Goal: Complete application form: Complete application form

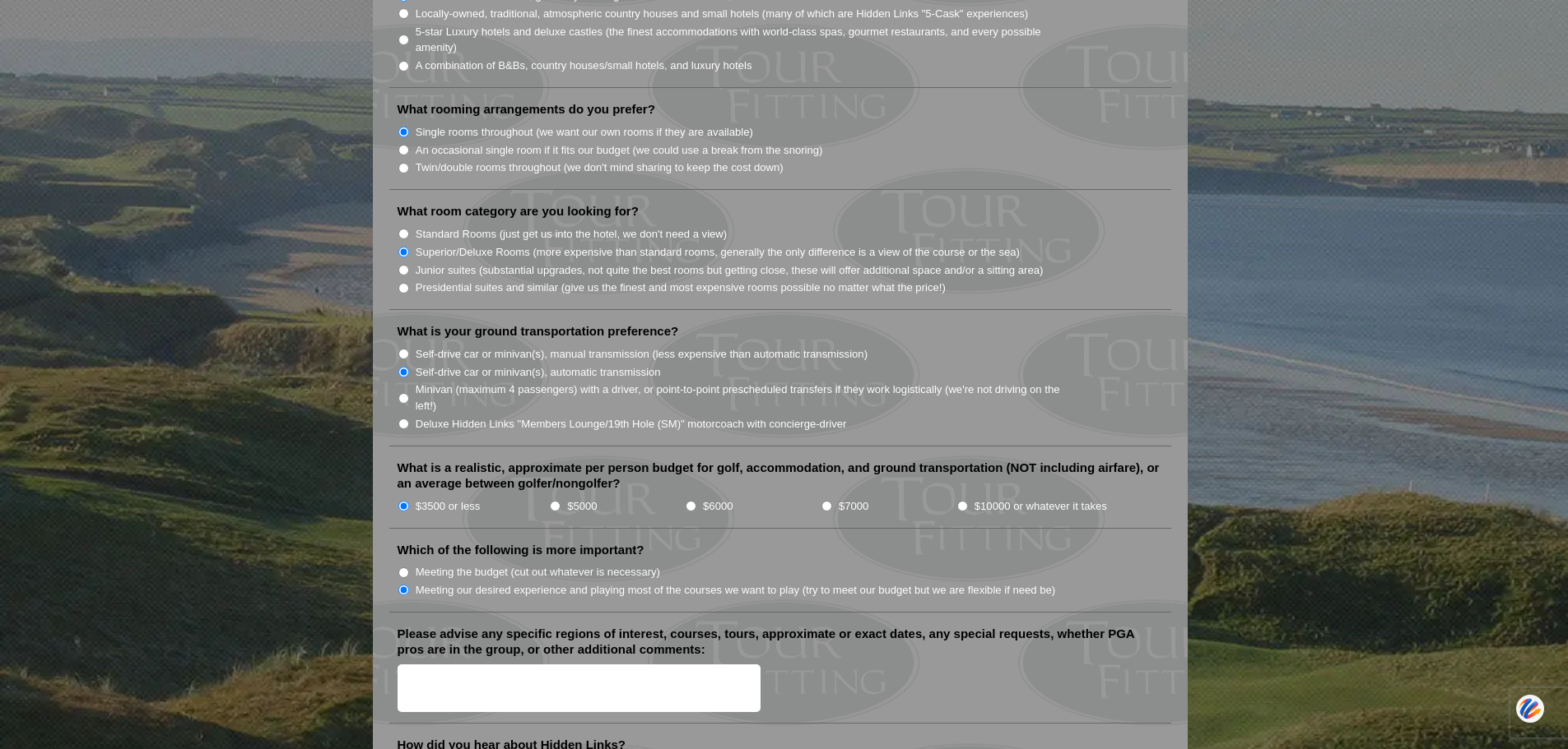
scroll to position [1563, 0]
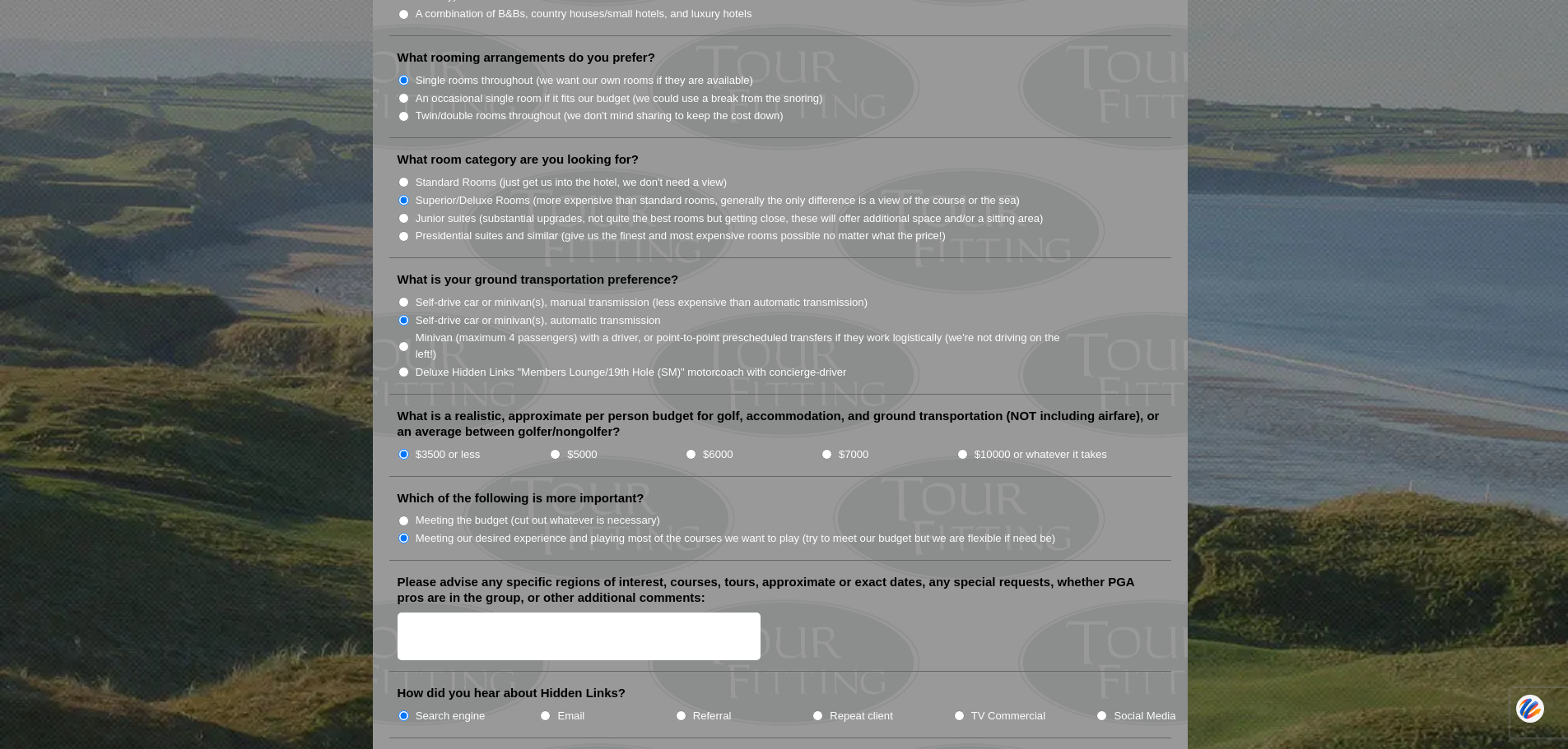
click at [555, 449] on input "$5000" at bounding box center [555, 454] width 10 height 10
radio input "true"
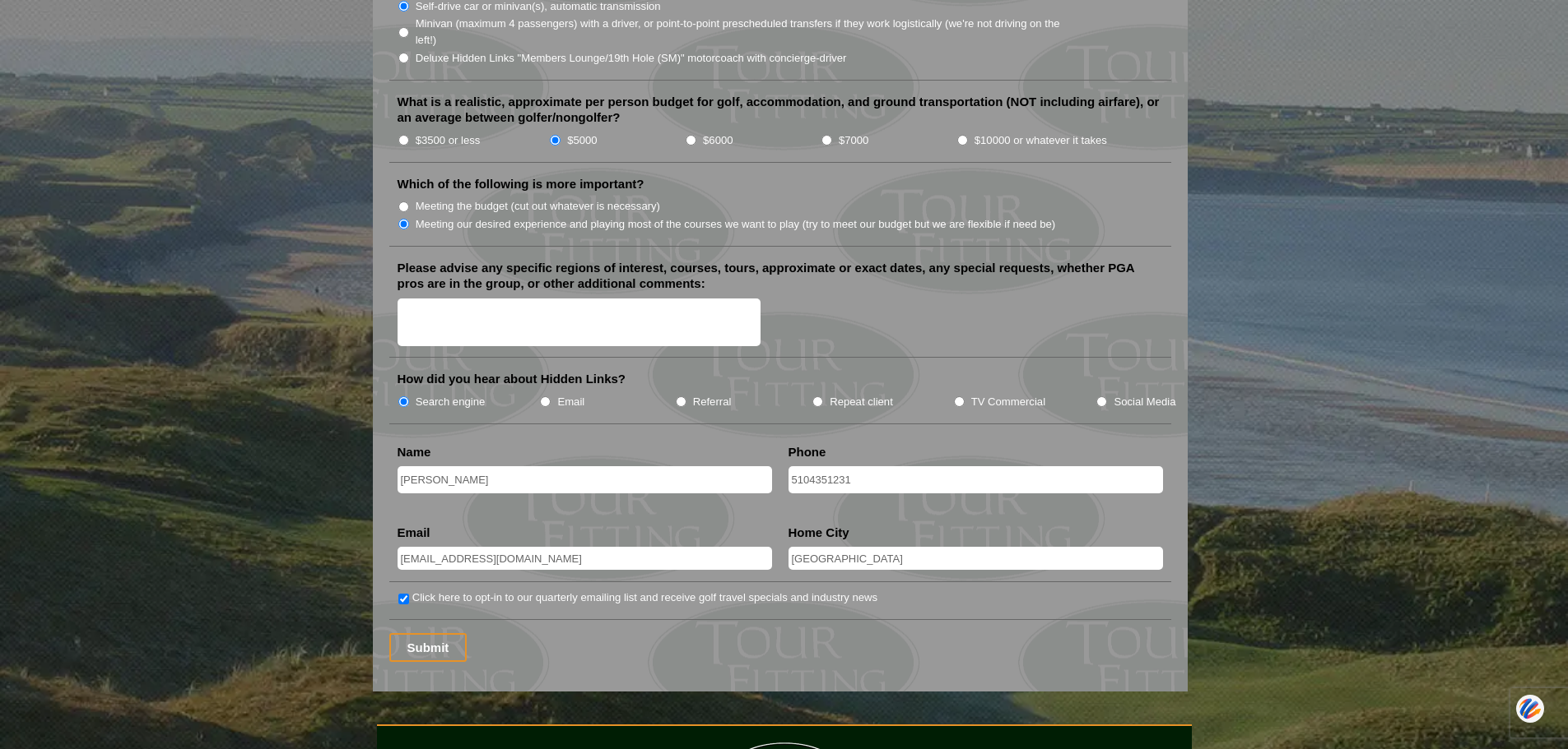
scroll to position [1892, 0]
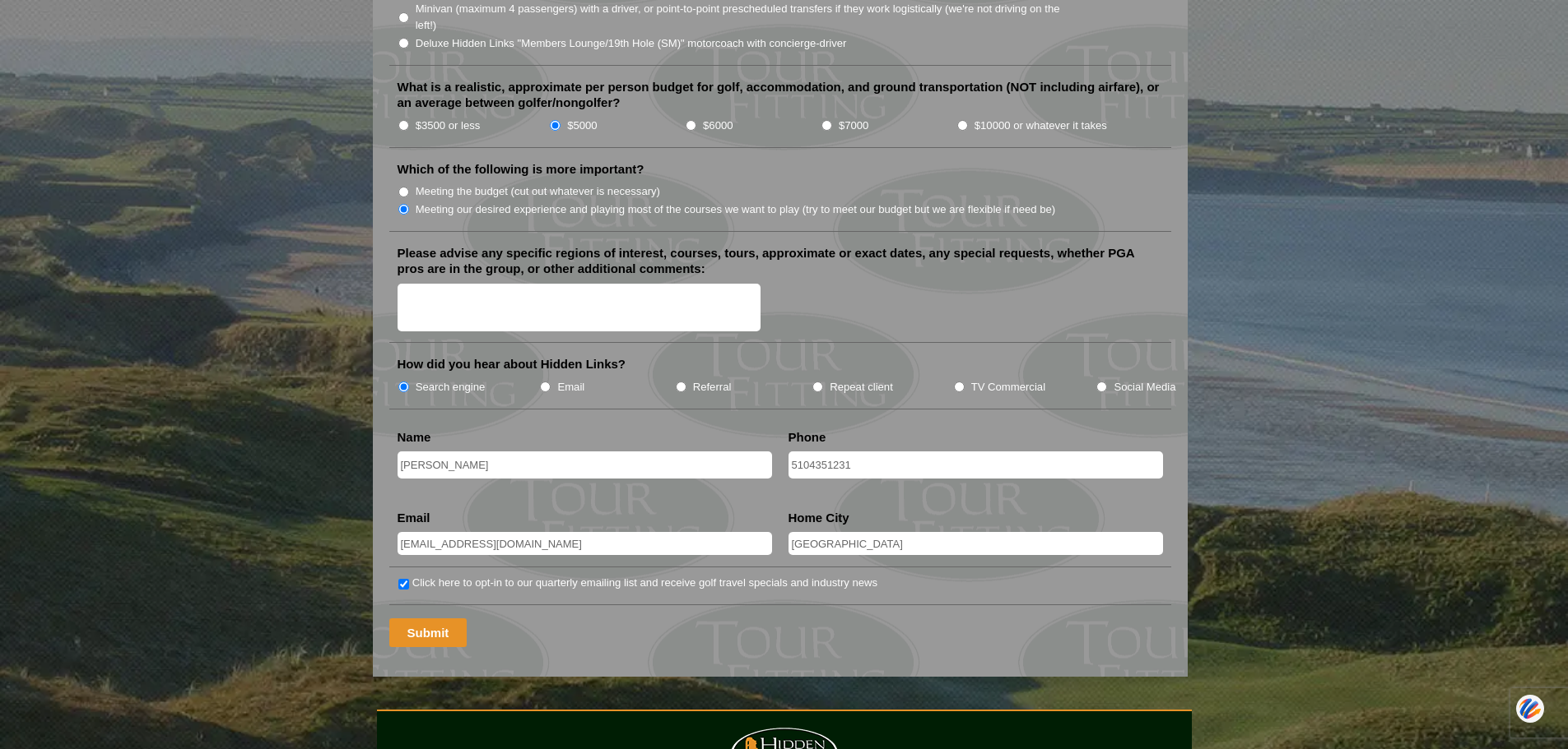
click at [437, 619] on input "Submit" at bounding box center [428, 633] width 78 height 29
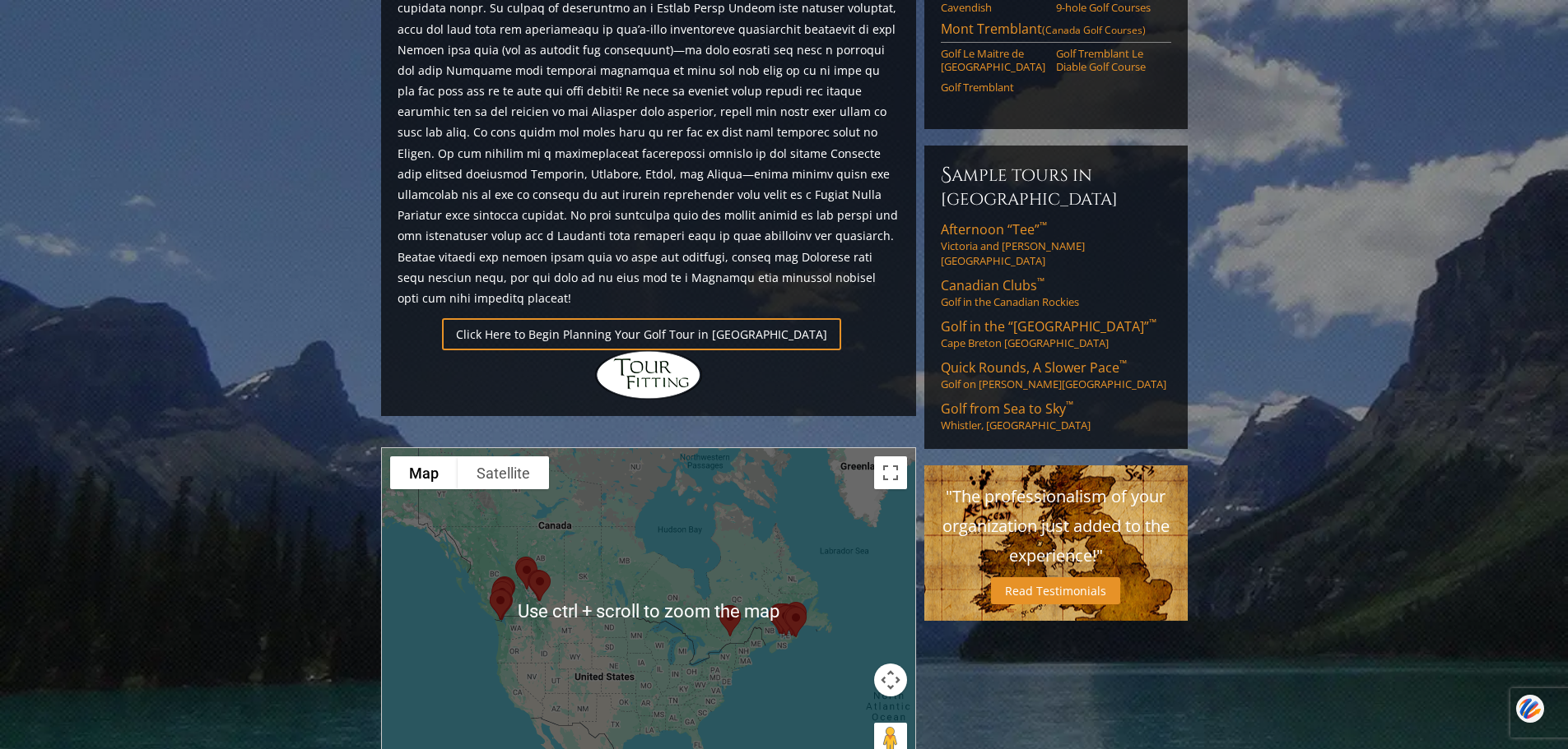
scroll to position [1070, 0]
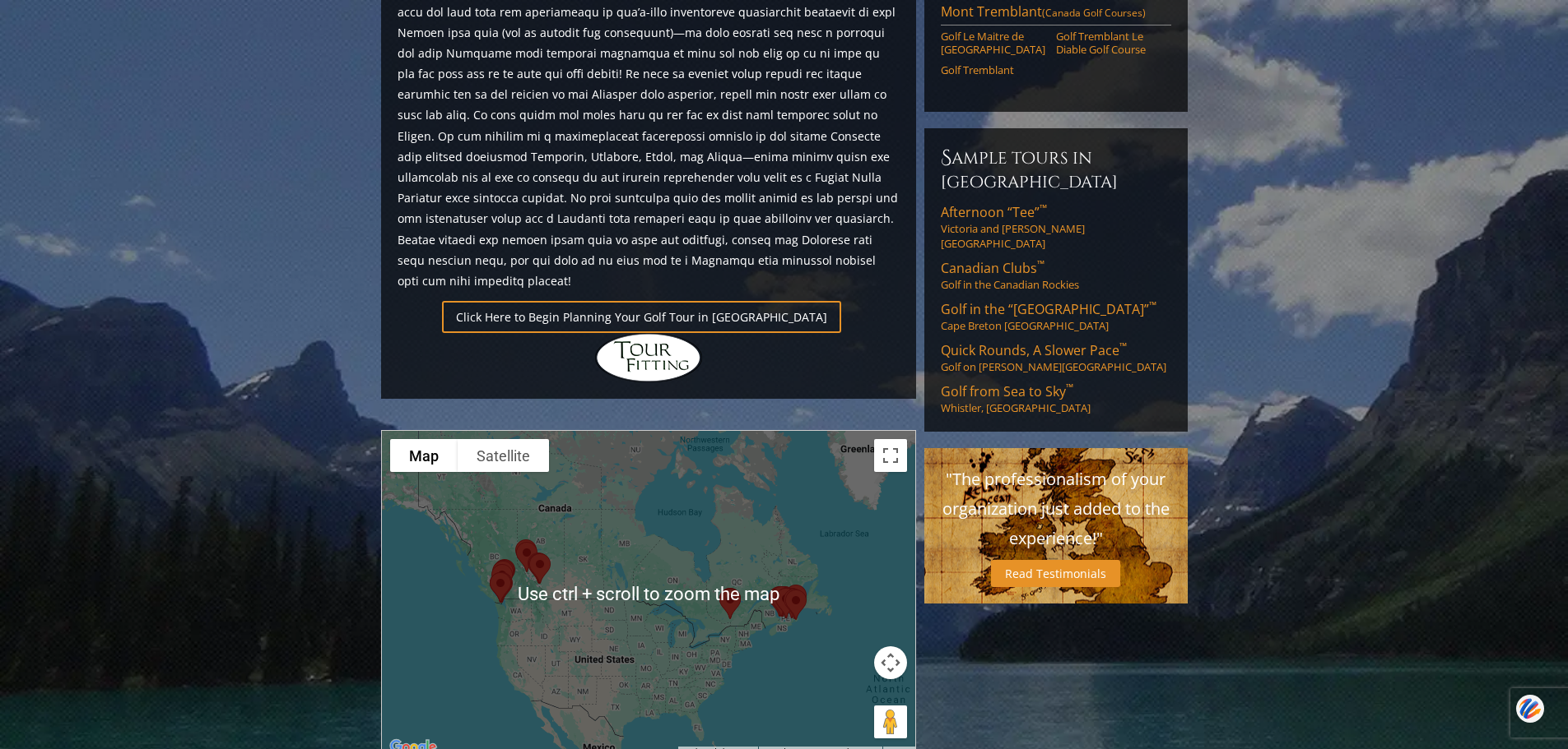
click at [482, 518] on div at bounding box center [649, 594] width 533 height 328
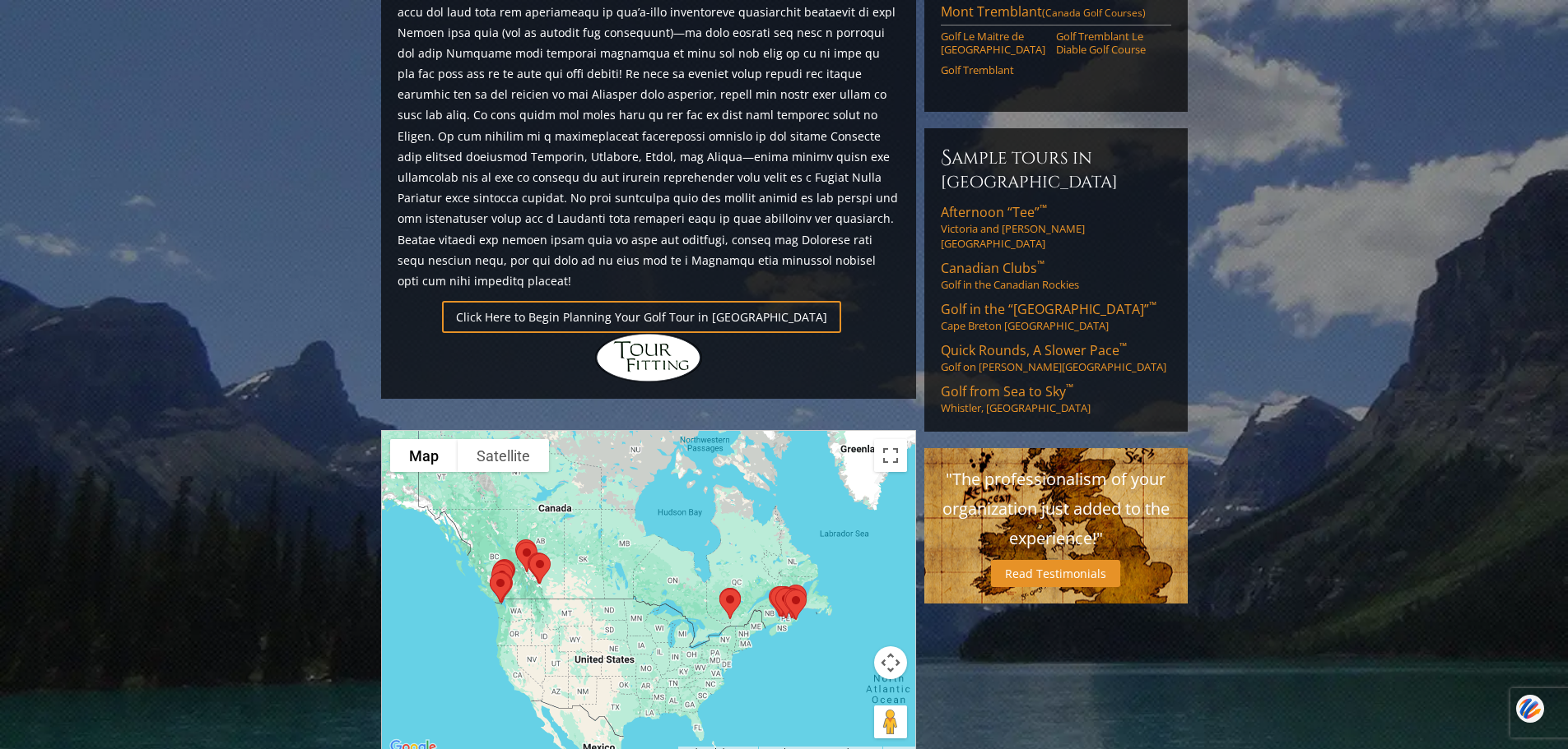
click at [540, 547] on img at bounding box center [540, 569] width 35 height 44
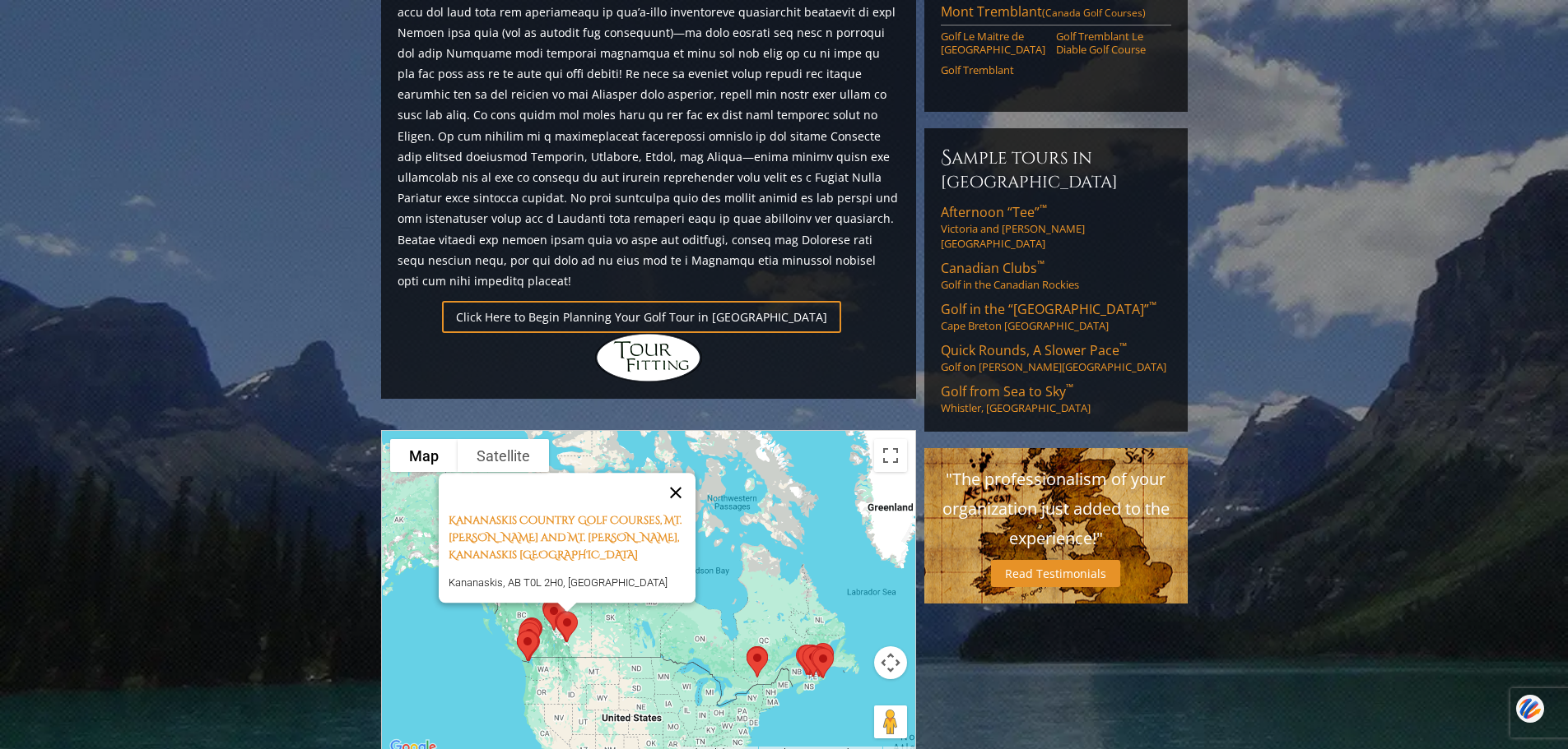
click at [682, 474] on button "Close" at bounding box center [675, 493] width 39 height 39
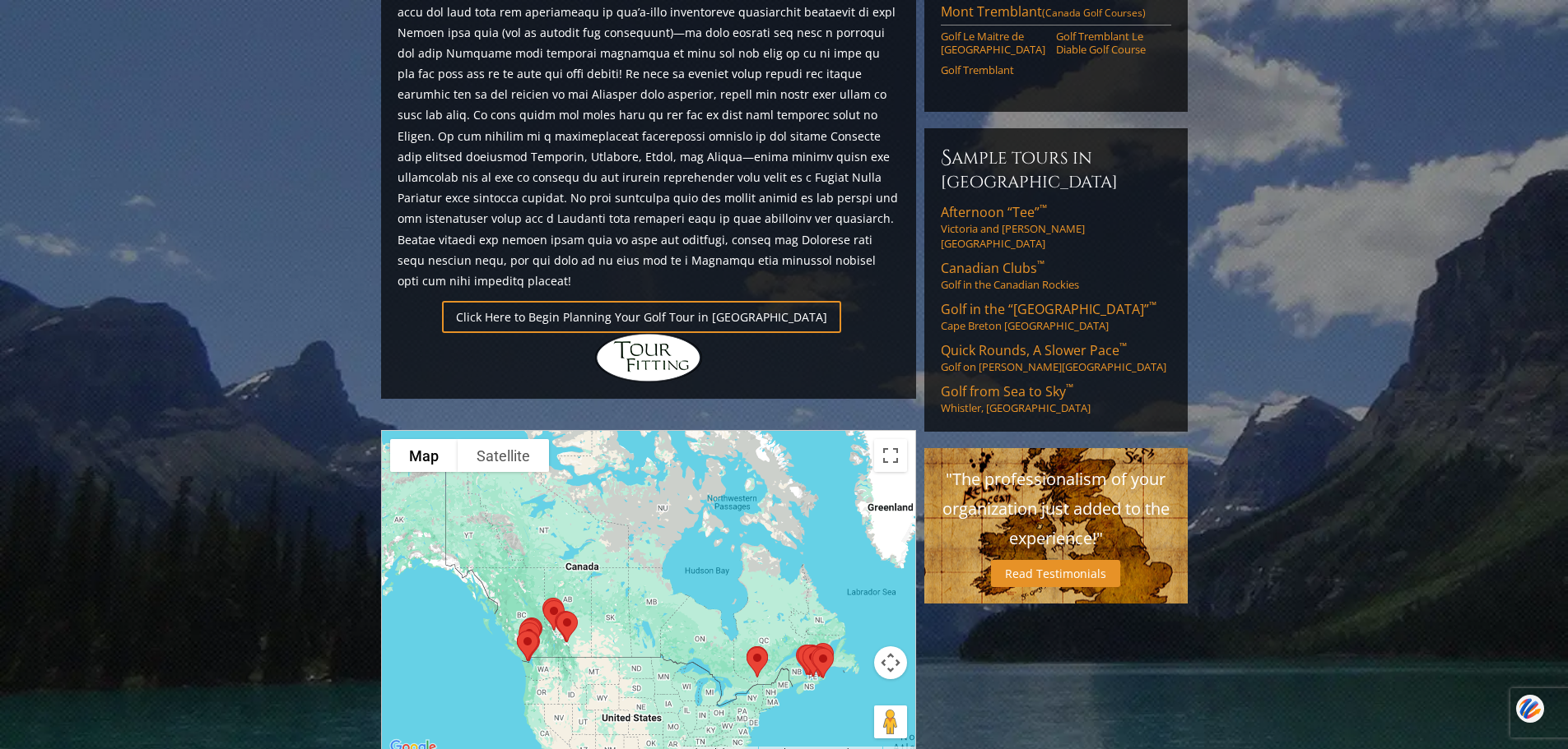
click at [525, 624] on img at bounding box center [528, 646] width 35 height 44
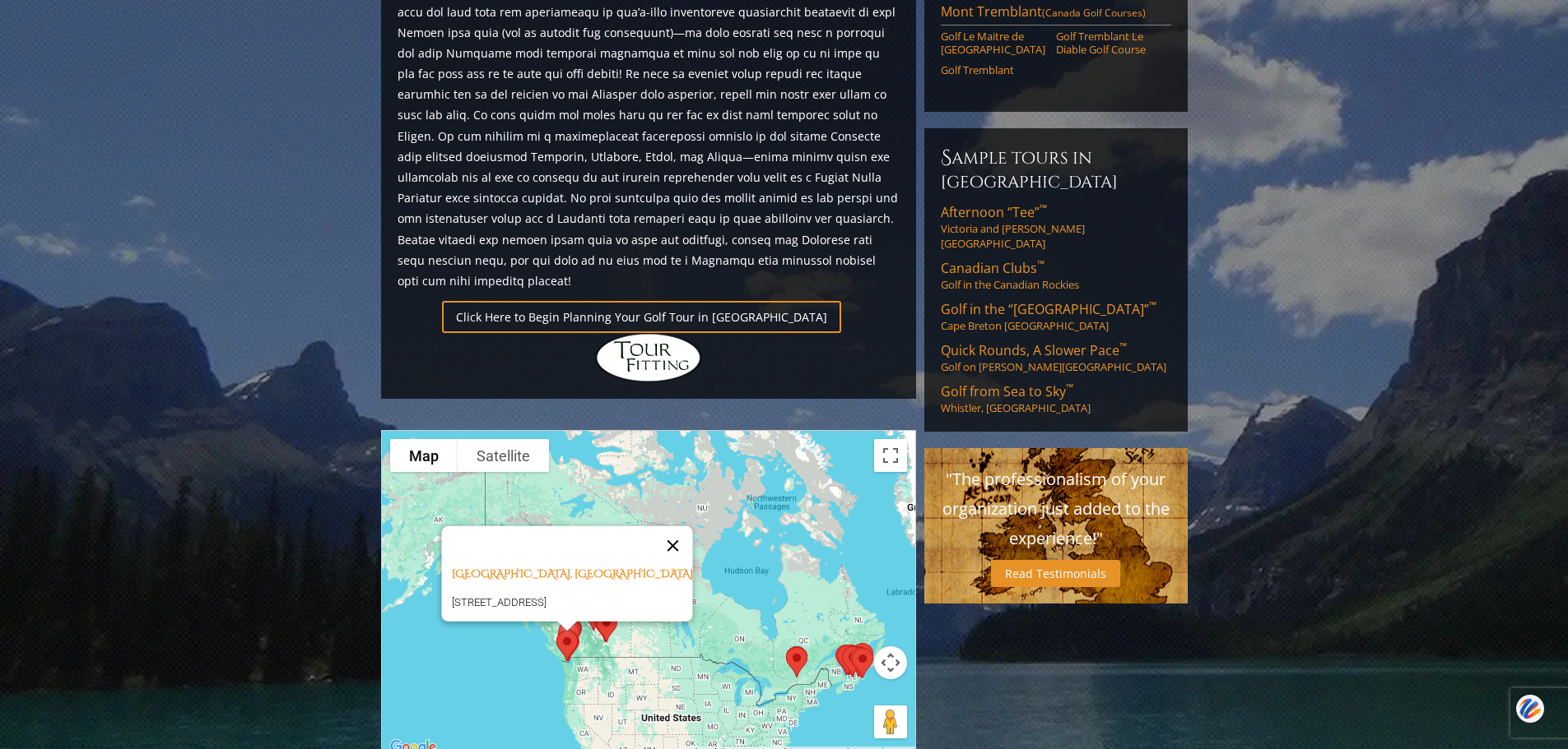
click at [680, 526] on button "Close" at bounding box center [672, 545] width 39 height 39
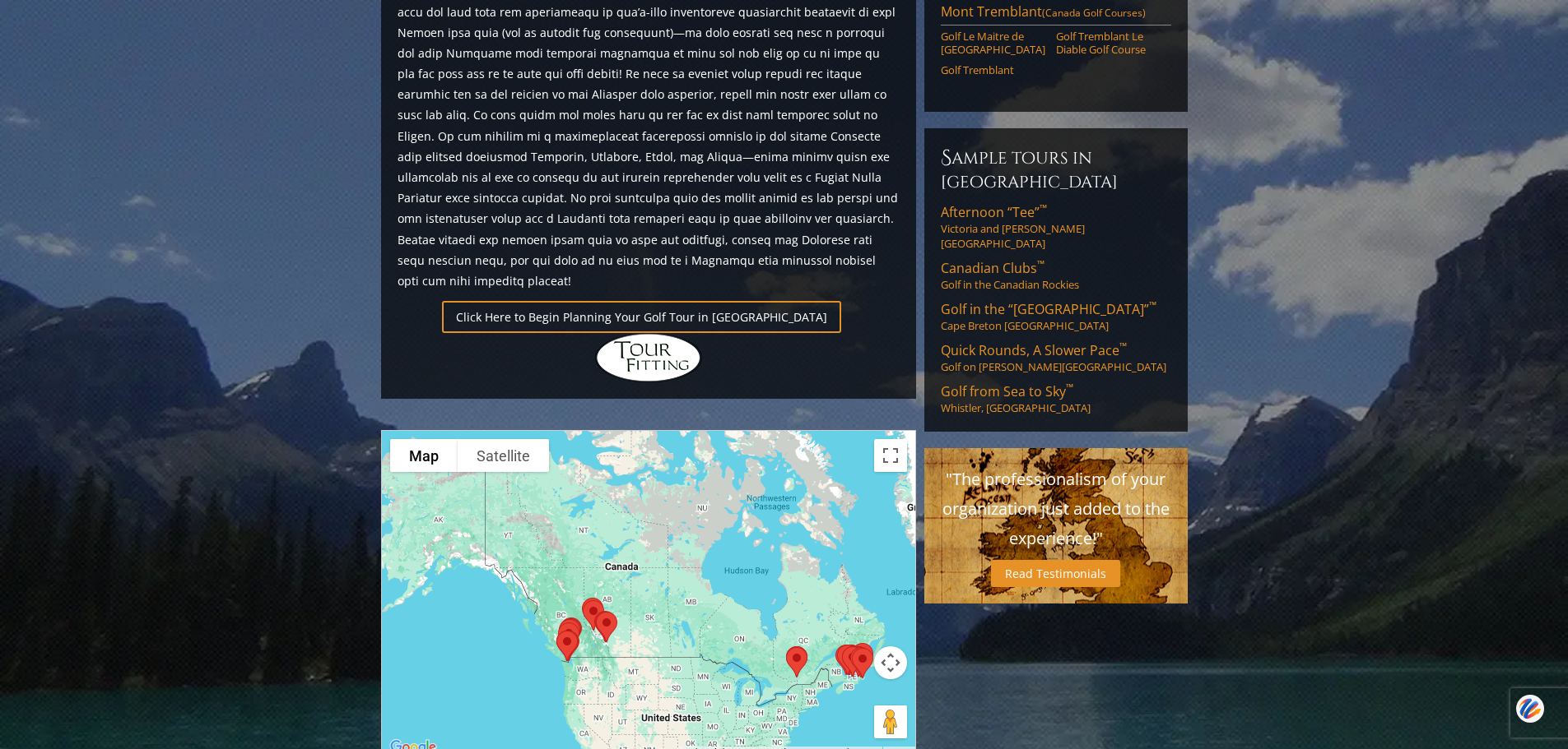
click at [570, 616] on img at bounding box center [569, 638] width 35 height 44
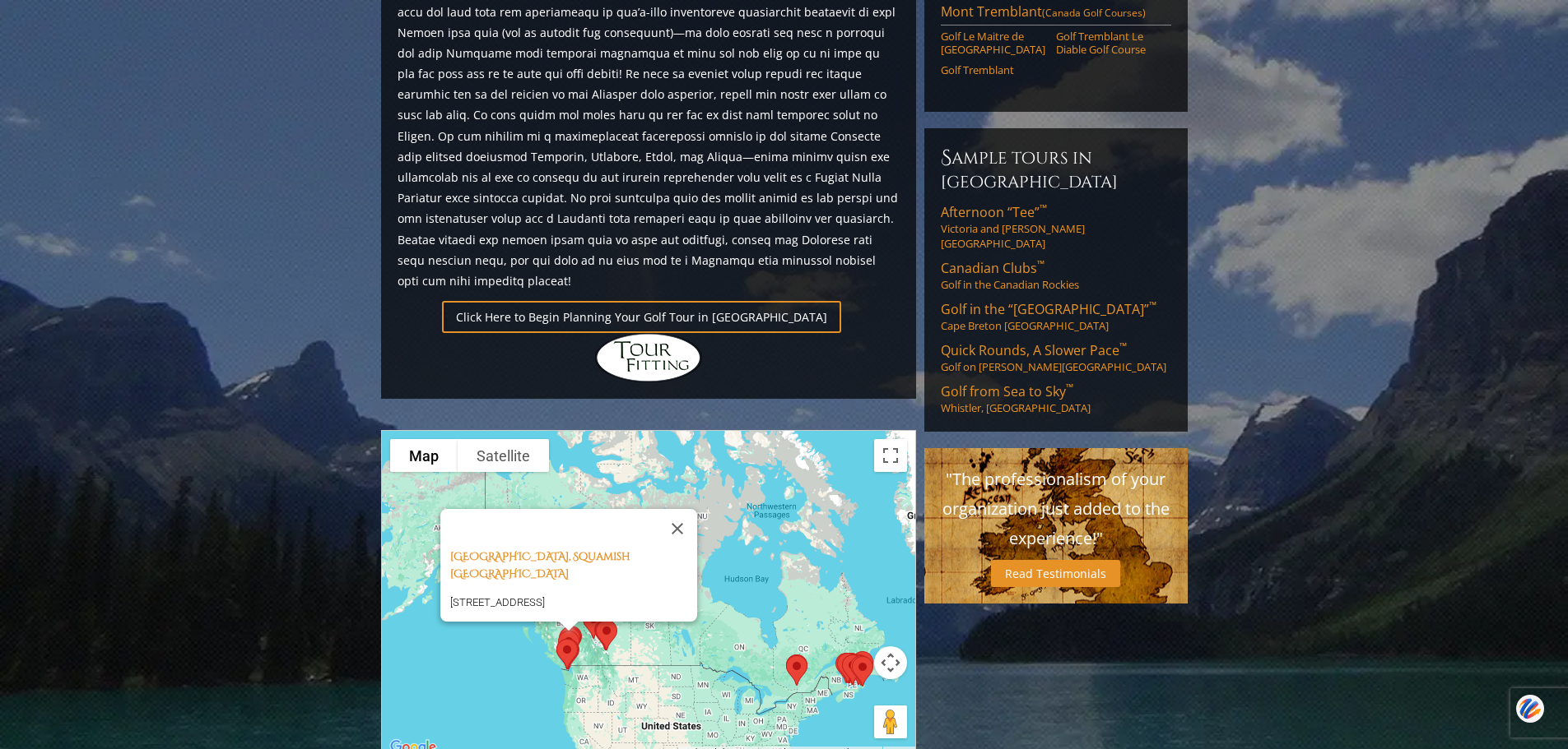
click at [688, 510] on button "Close" at bounding box center [677, 529] width 39 height 39
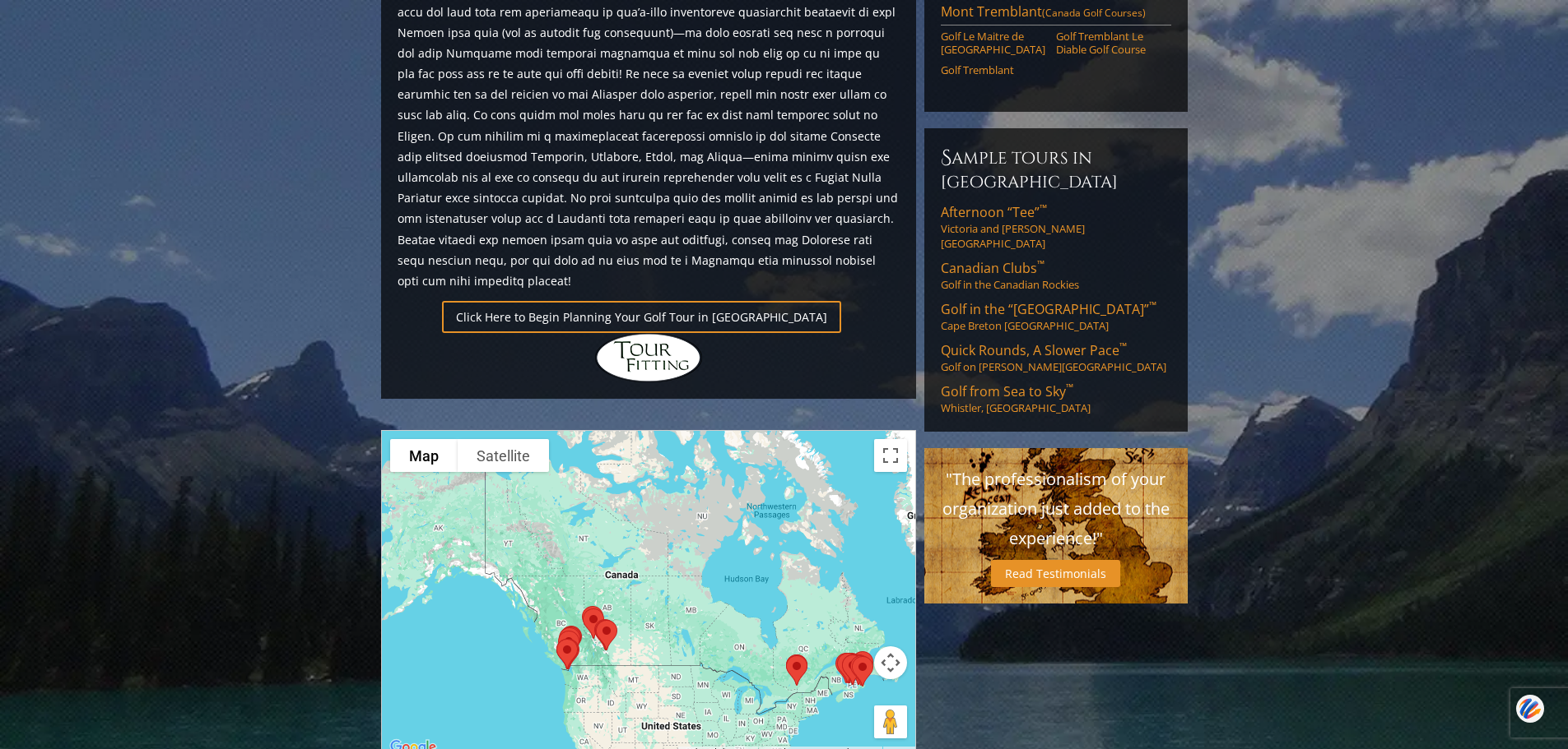
click at [798, 649] on img at bounding box center [797, 671] width 35 height 44
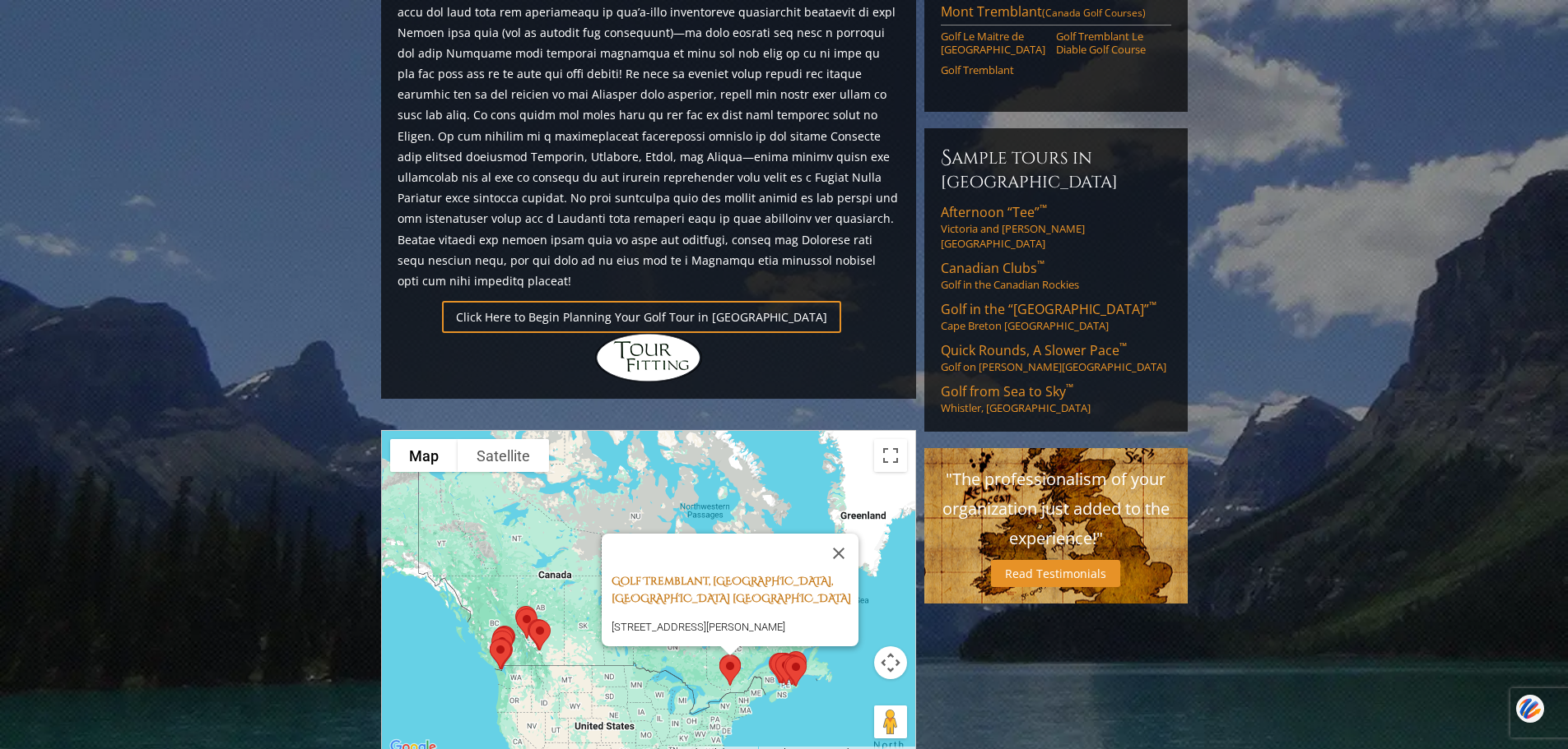
click at [732, 574] on link "Golf Tremblant, [GEOGRAPHIC_DATA], [GEOGRAPHIC_DATA] [GEOGRAPHIC_DATA]" at bounding box center [731, 590] width 240 height 32
